Goal: Find specific page/section: Find specific page/section

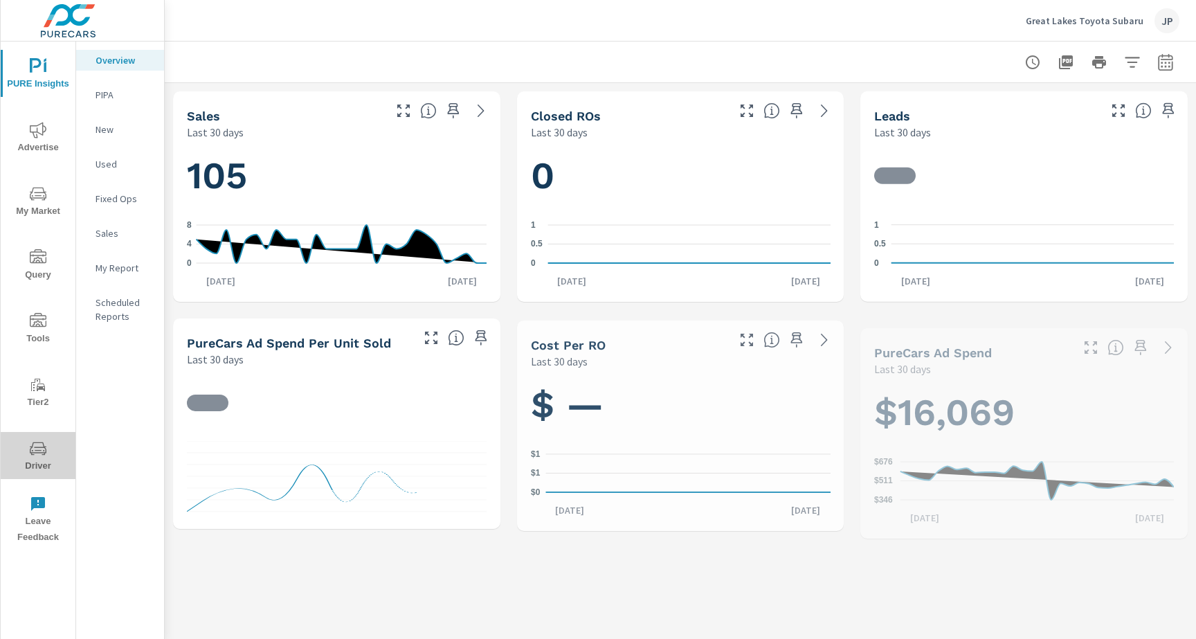
click at [44, 442] on icon "nav menu" at bounding box center [38, 448] width 17 height 17
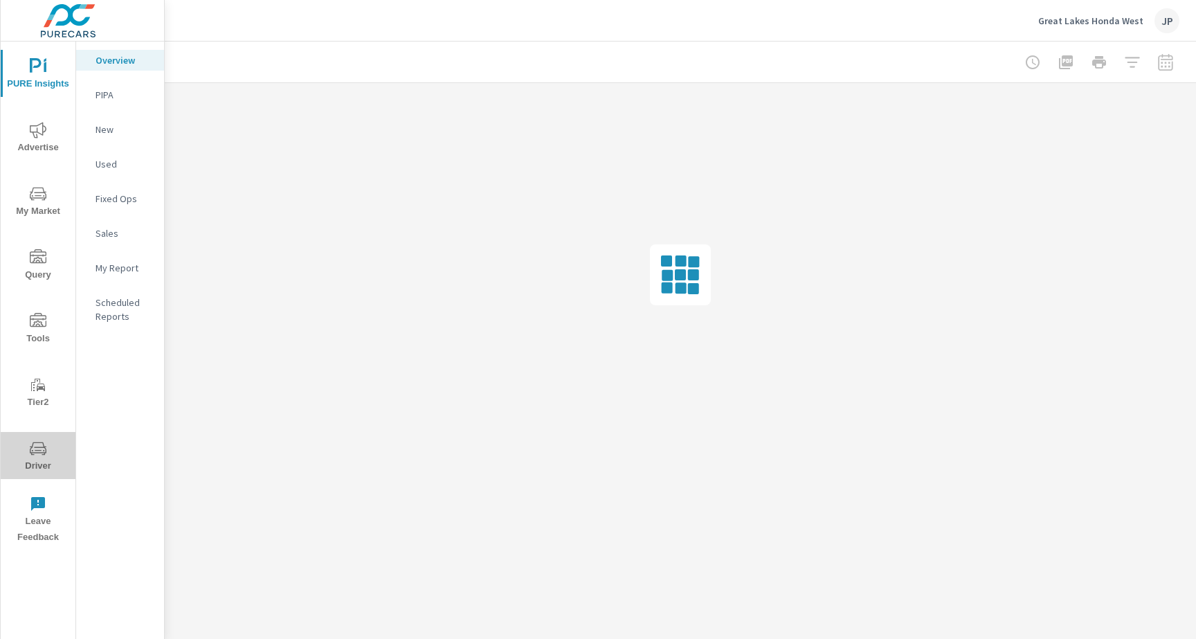
click at [29, 440] on span "Driver" at bounding box center [38, 457] width 66 height 34
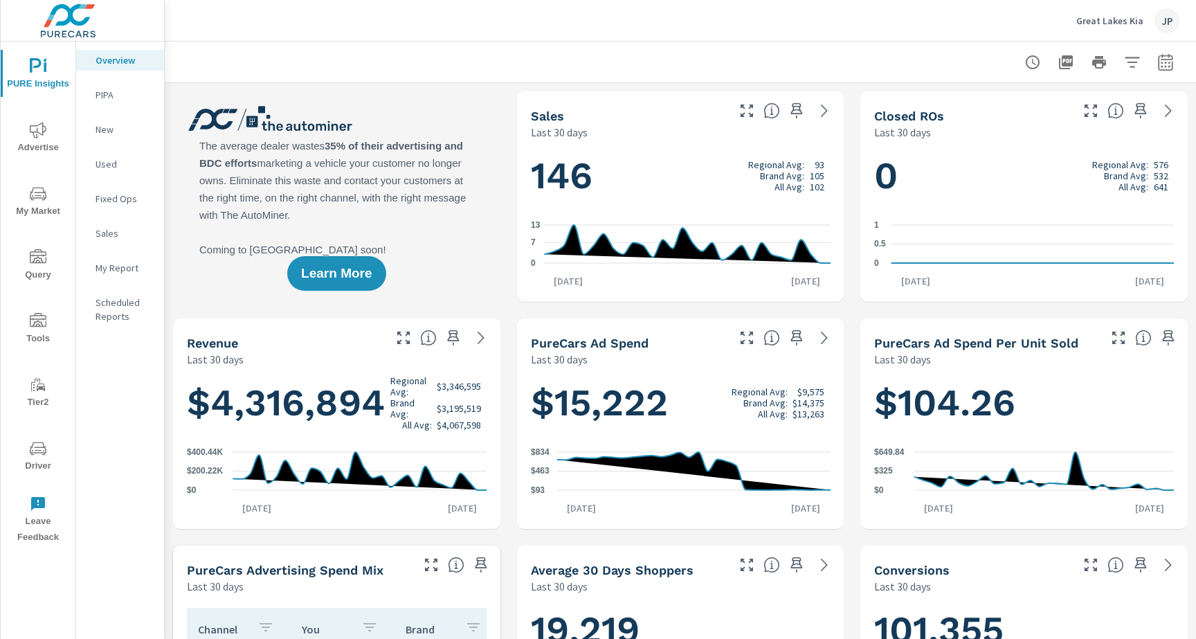
scroll to position [1, 0]
click at [52, 458] on span "Driver" at bounding box center [38, 457] width 66 height 34
